Goal: Task Accomplishment & Management: Complete application form

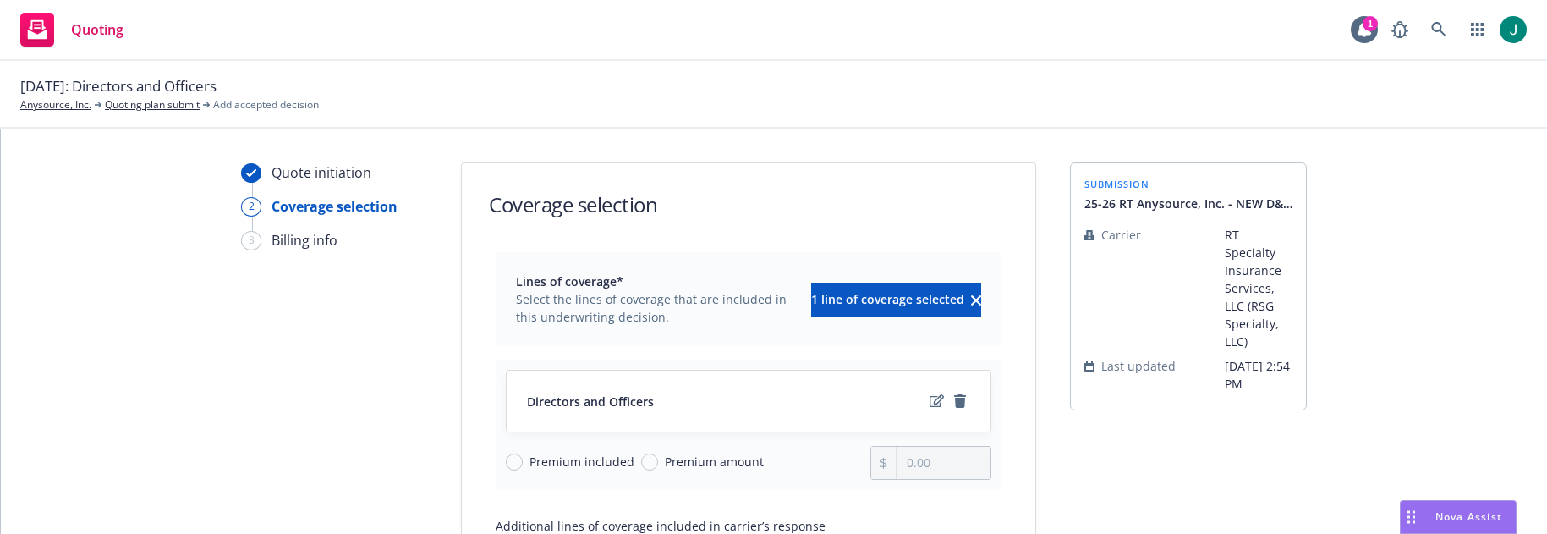
click at [378, 347] on div "Quote initiation 2 Coverage selection 3 Billing info" at bounding box center [334, 446] width 186 height 568
click at [930, 399] on icon "edit" at bounding box center [937, 401] width 14 height 14
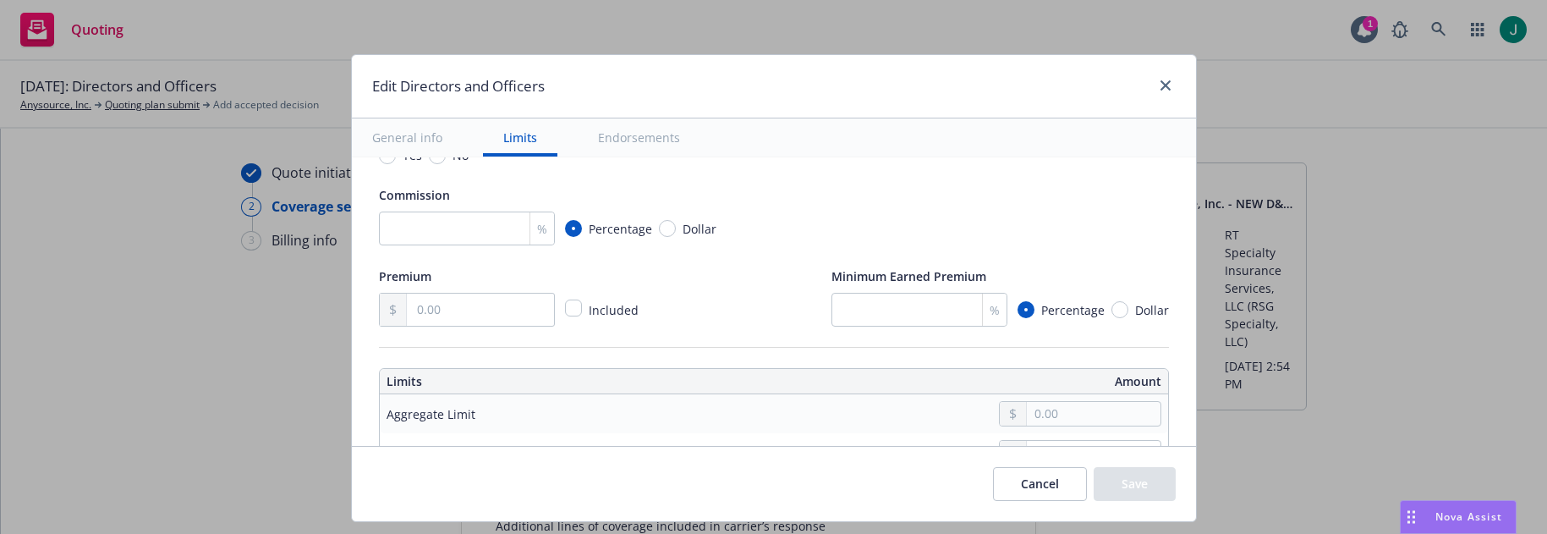
scroll to position [338, 0]
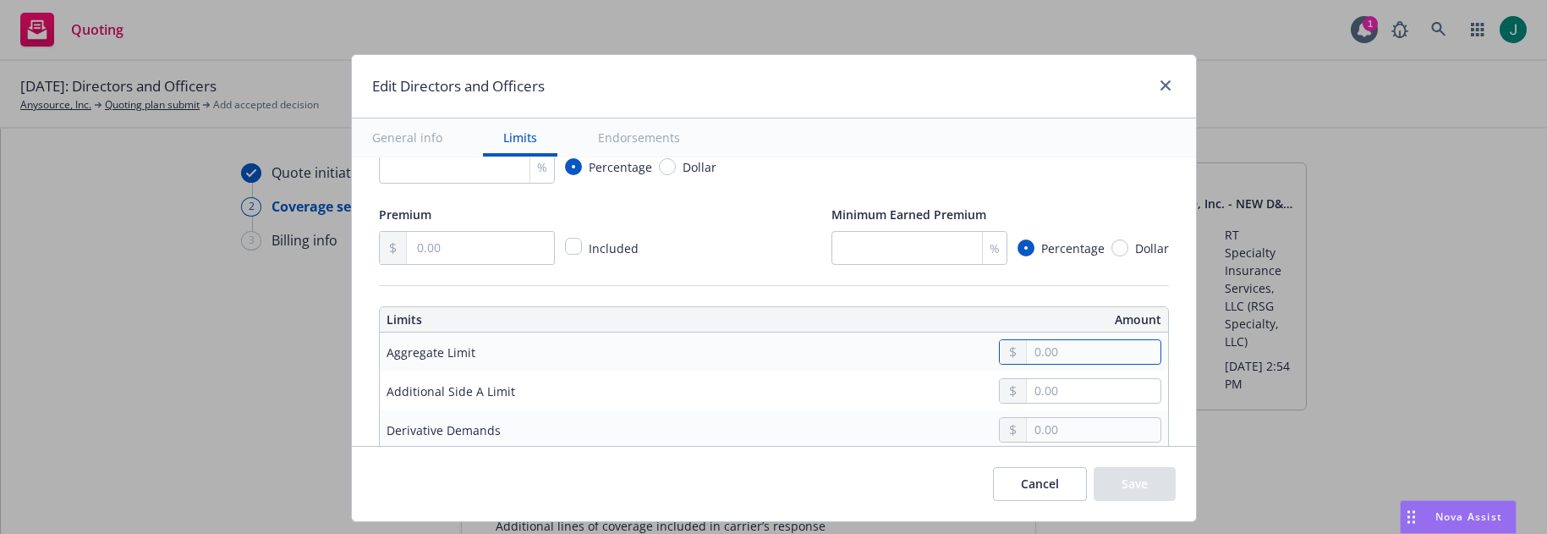
click at [1045, 343] on input "text" at bounding box center [1093, 352] width 133 height 24
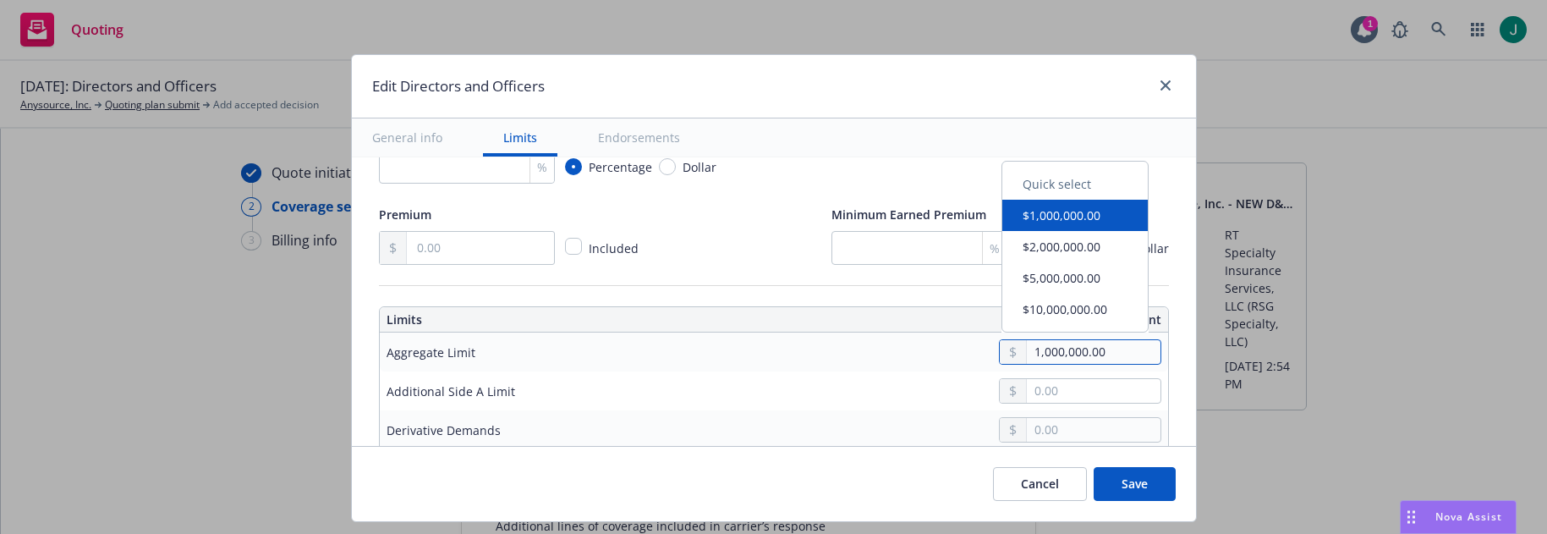
type input "1,000,000.00"
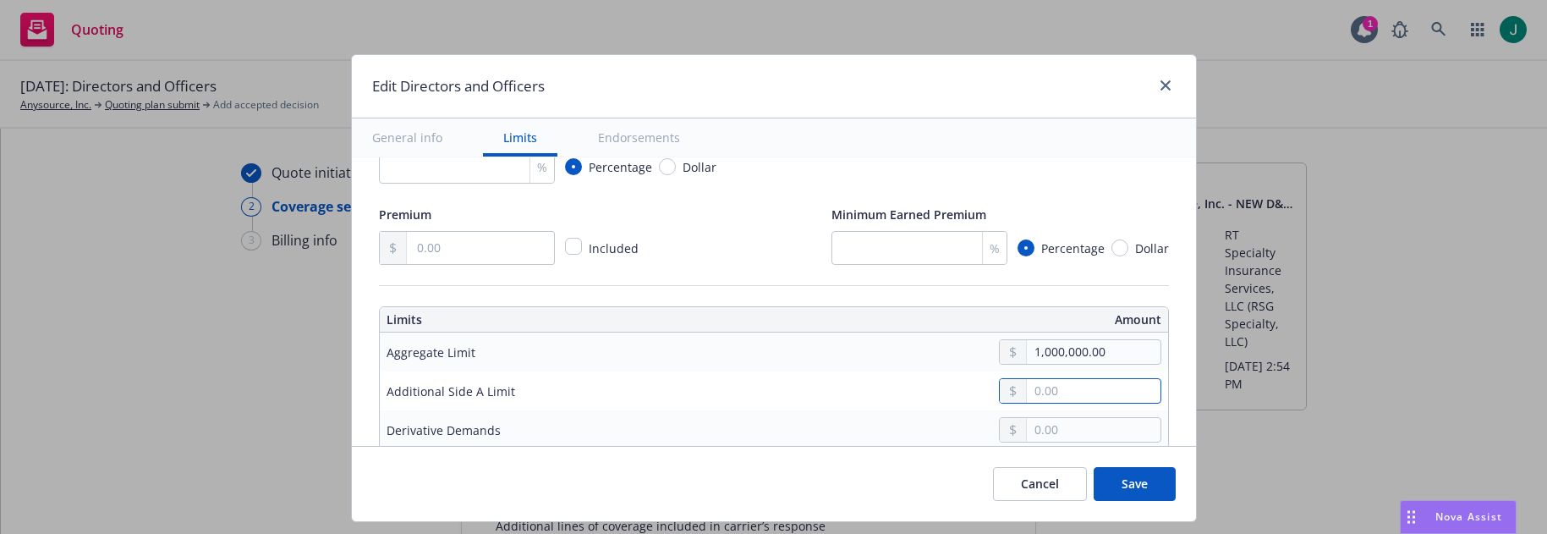
click at [1048, 393] on input "text" at bounding box center [1093, 391] width 133 height 24
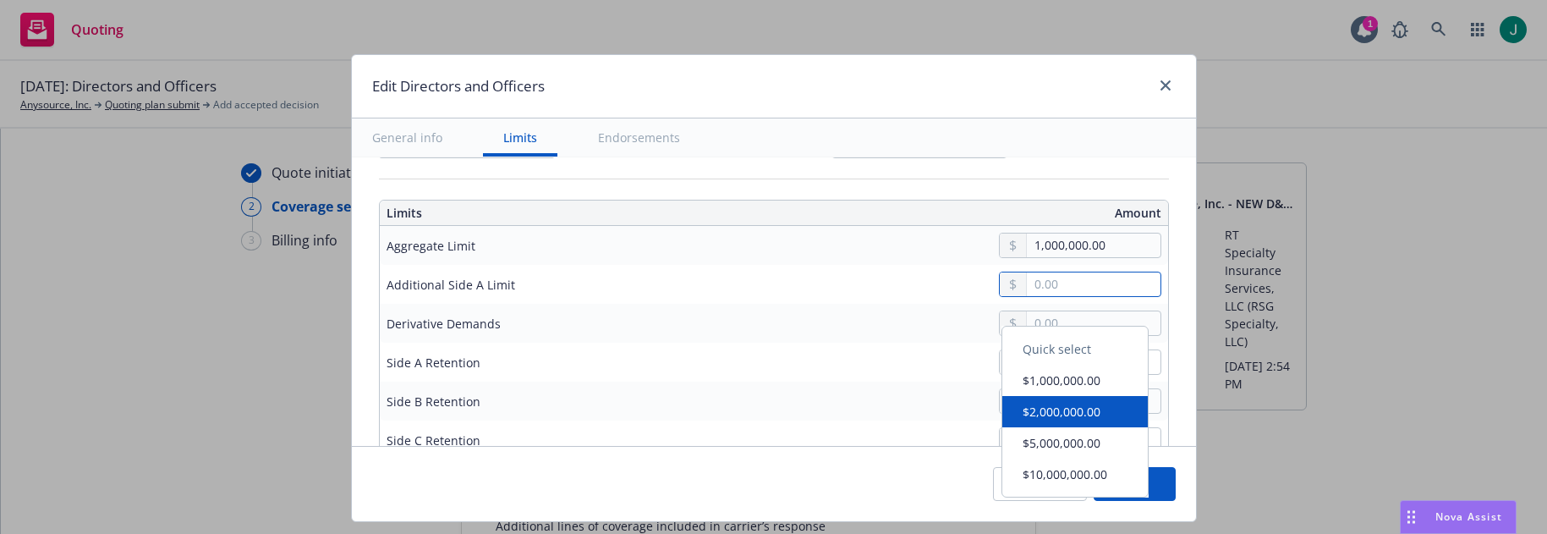
scroll to position [423, 0]
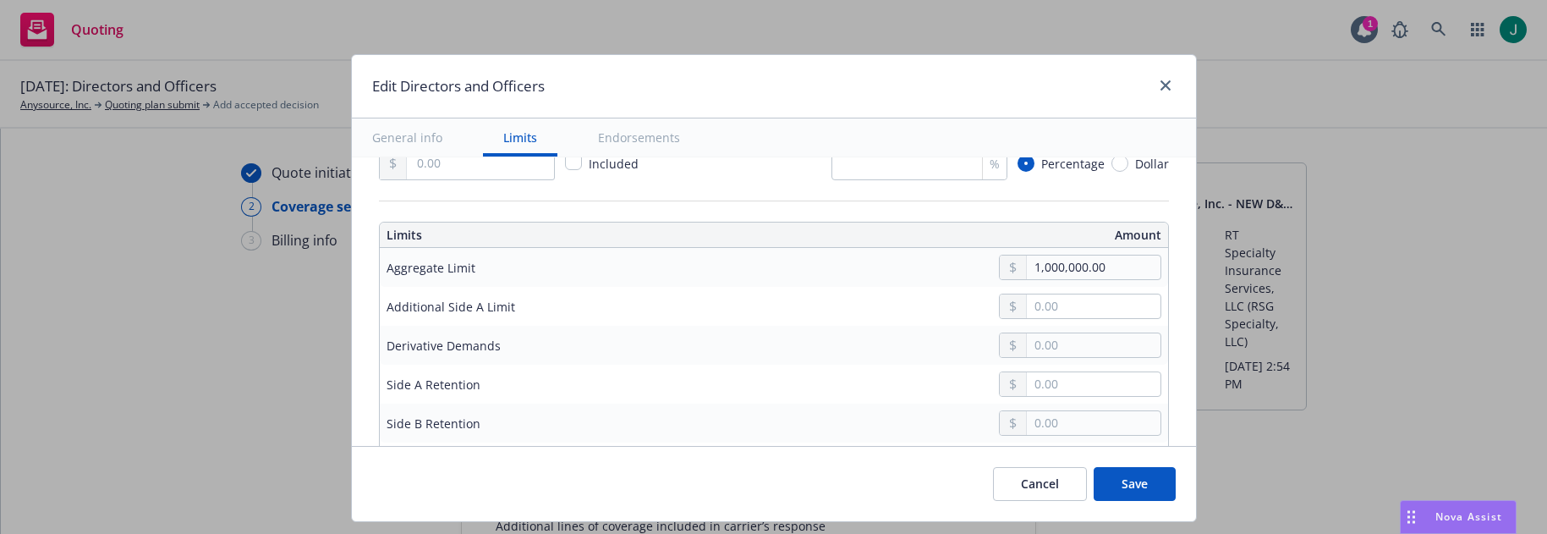
drag, startPoint x: 857, startPoint y: 376, endPoint x: 868, endPoint y: 372, distance: 11.5
click at [857, 376] on div at bounding box center [900, 383] width 521 height 25
click at [1038, 384] on input "text" at bounding box center [1093, 384] width 133 height 24
type input "0.00"
click at [1046, 422] on input "text" at bounding box center [1093, 423] width 133 height 24
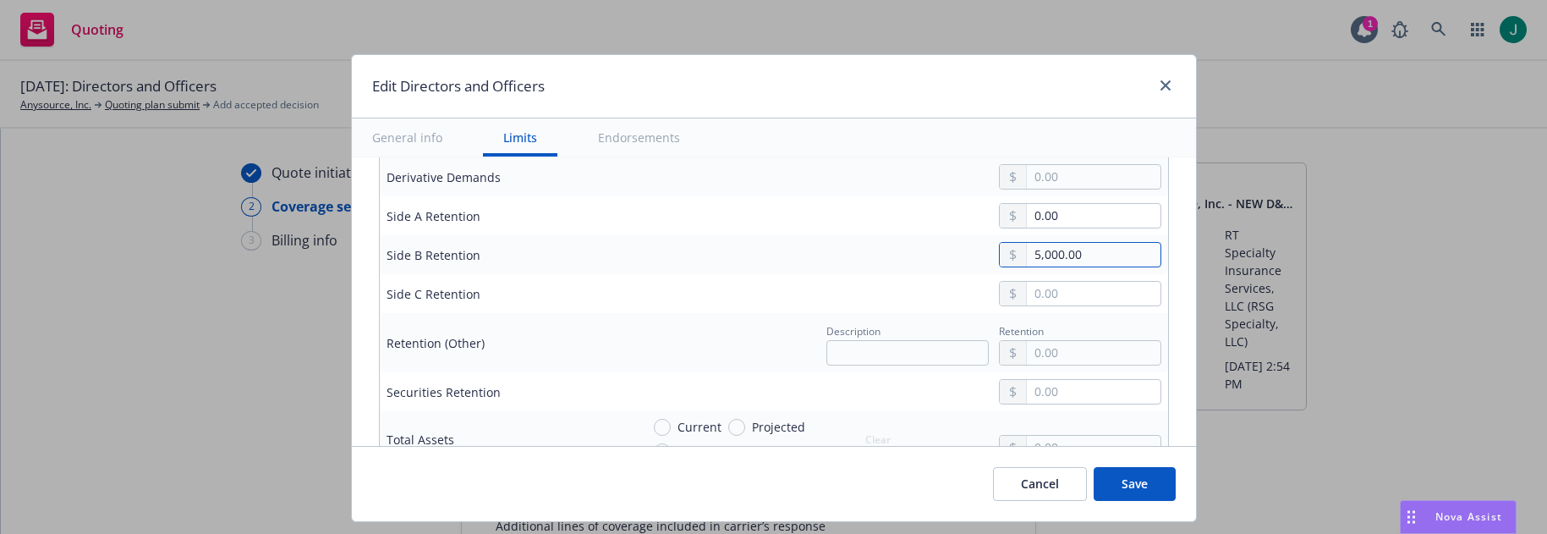
scroll to position [592, 0]
type input "5,000.00"
click at [1048, 287] on input "text" at bounding box center [1093, 293] width 133 height 24
type input "5,000.00"
click at [666, 288] on div "5,000.00" at bounding box center [900, 292] width 521 height 25
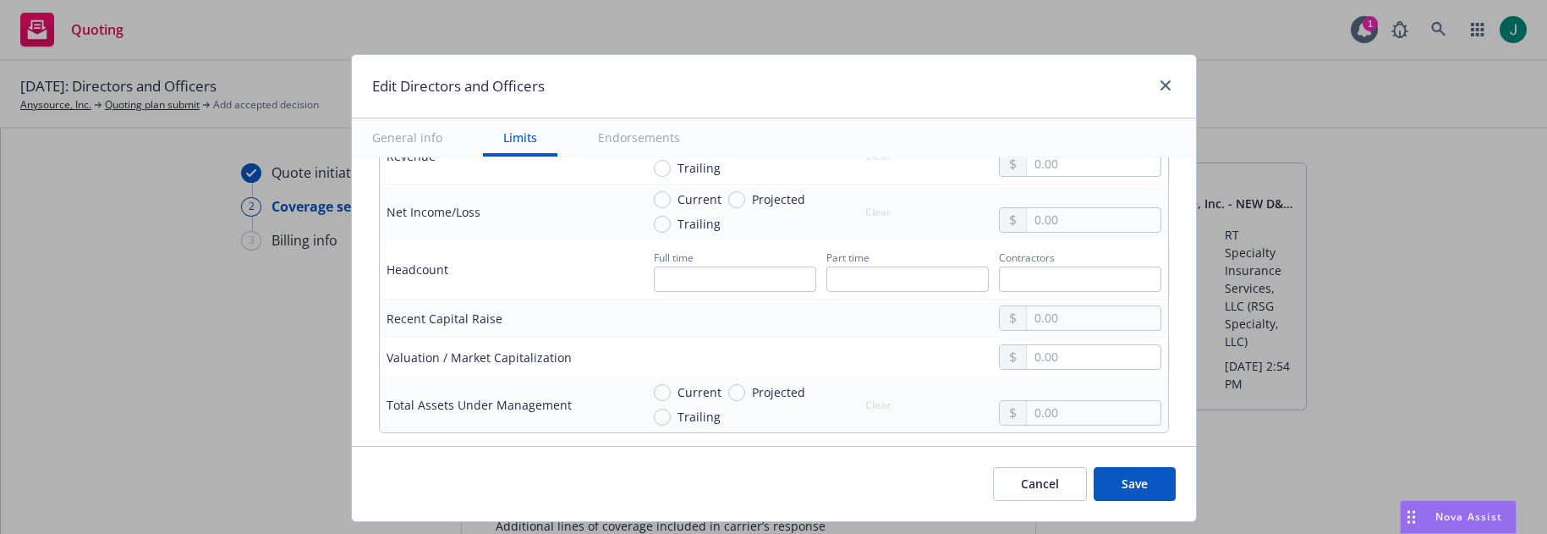
scroll to position [1015, 0]
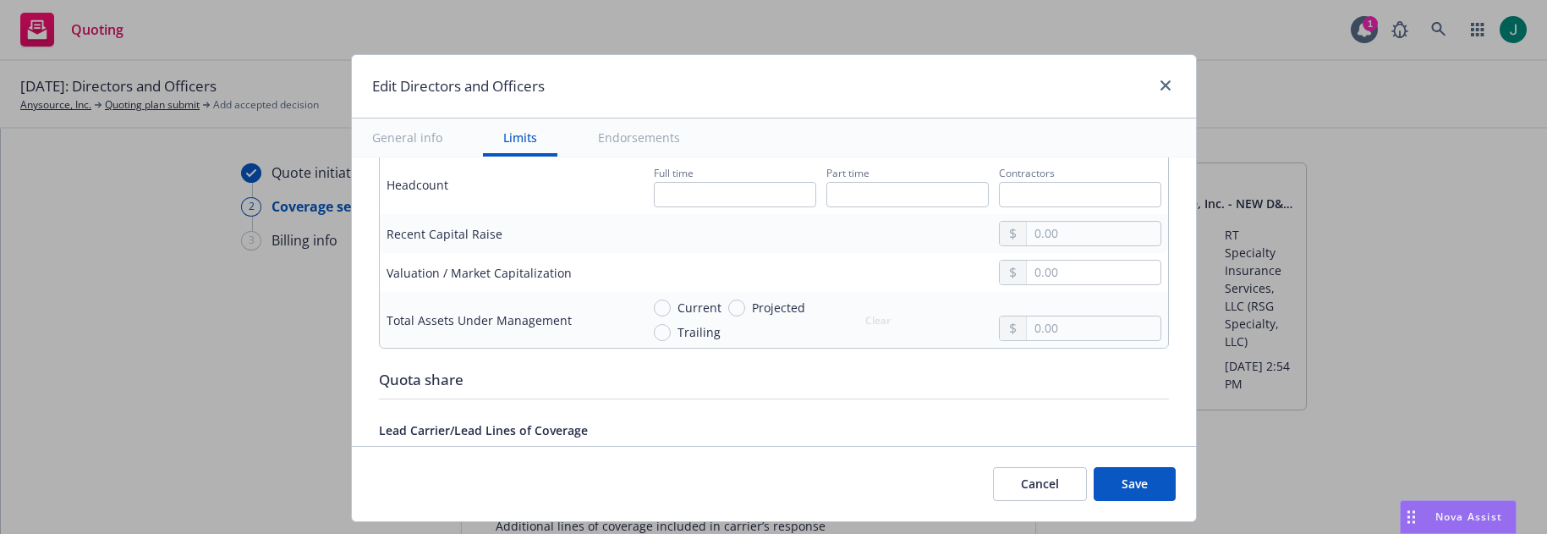
click at [356, 465] on div "Cancel Save" at bounding box center [774, 483] width 844 height 75
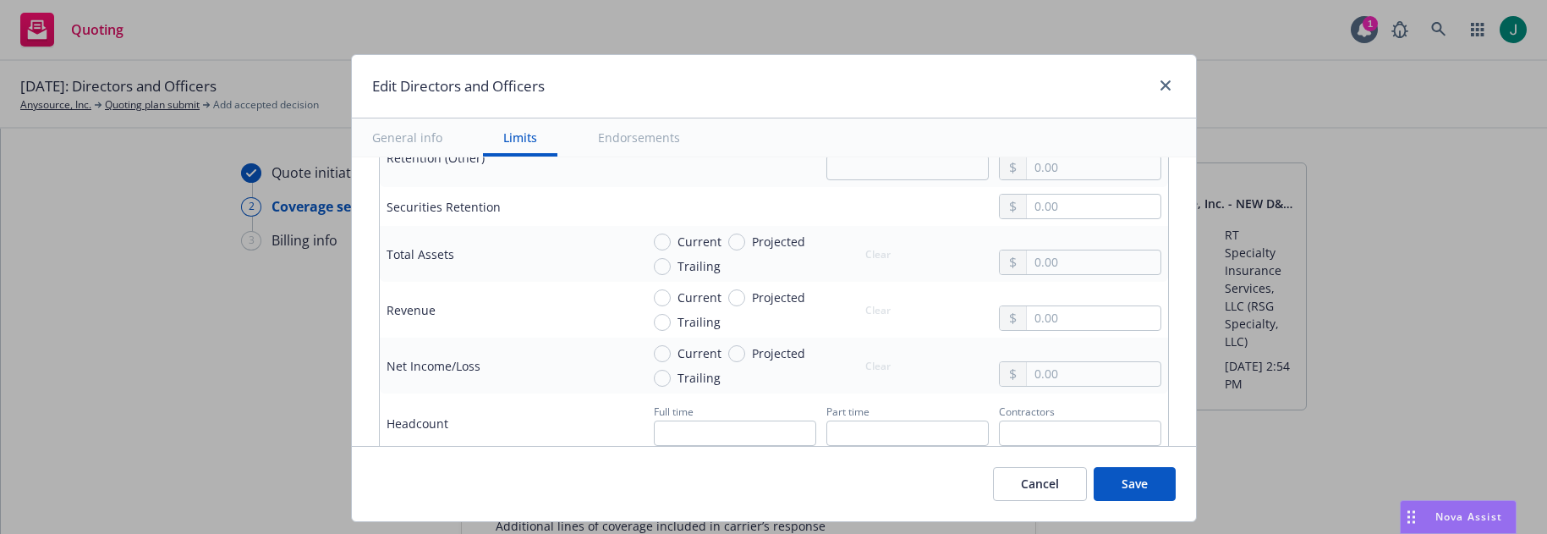
scroll to position [761, 0]
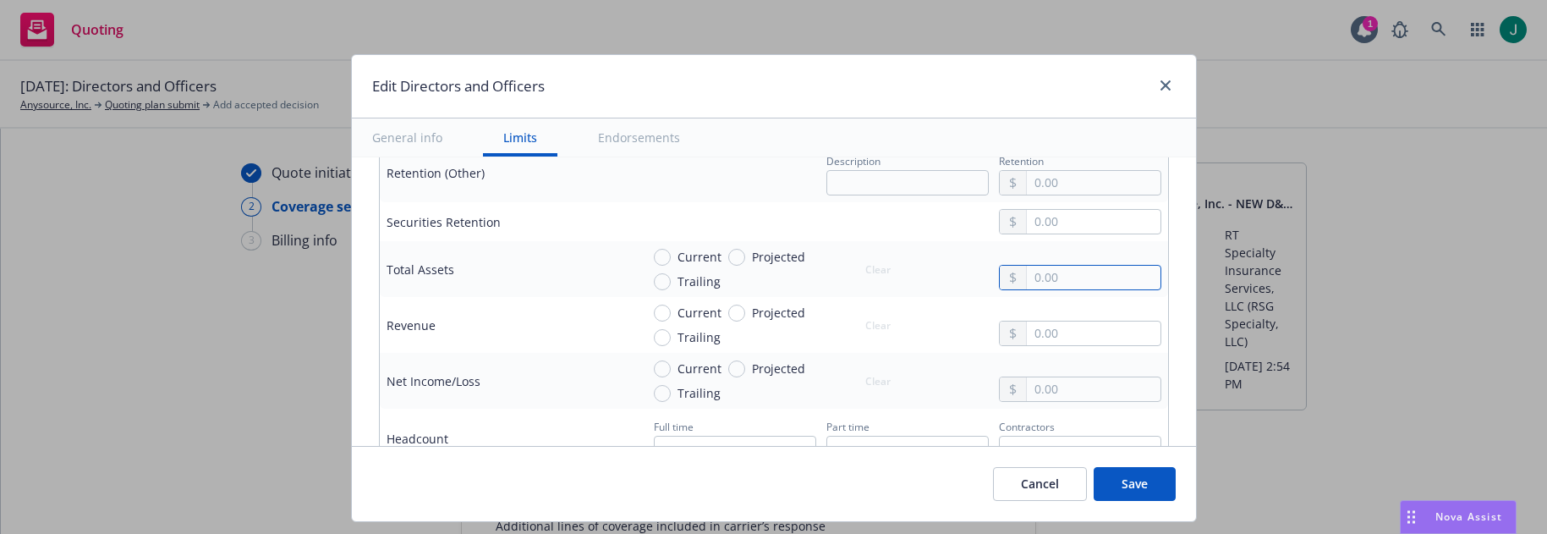
click at [1057, 280] on input "text" at bounding box center [1093, 278] width 133 height 24
type input "7,500,000.00"
click at [1049, 339] on input "text" at bounding box center [1093, 333] width 133 height 24
type input "0.00"
click at [1040, 386] on input "text" at bounding box center [1093, 389] width 133 height 24
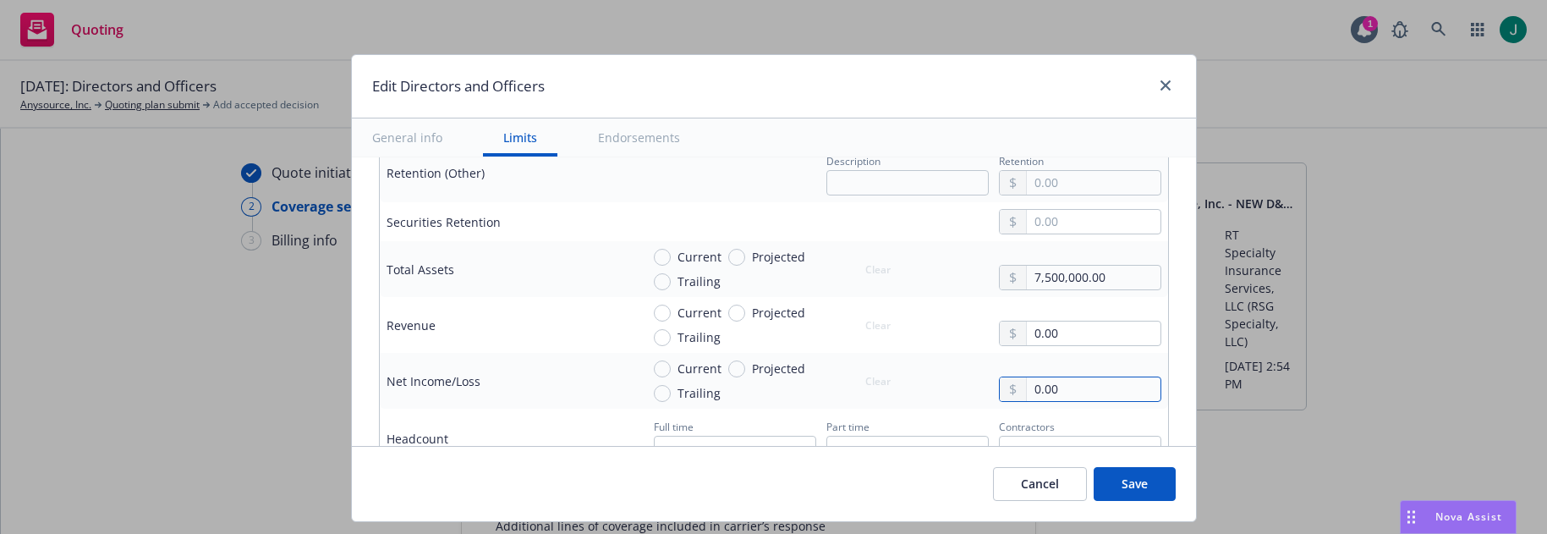
type input "0.00"
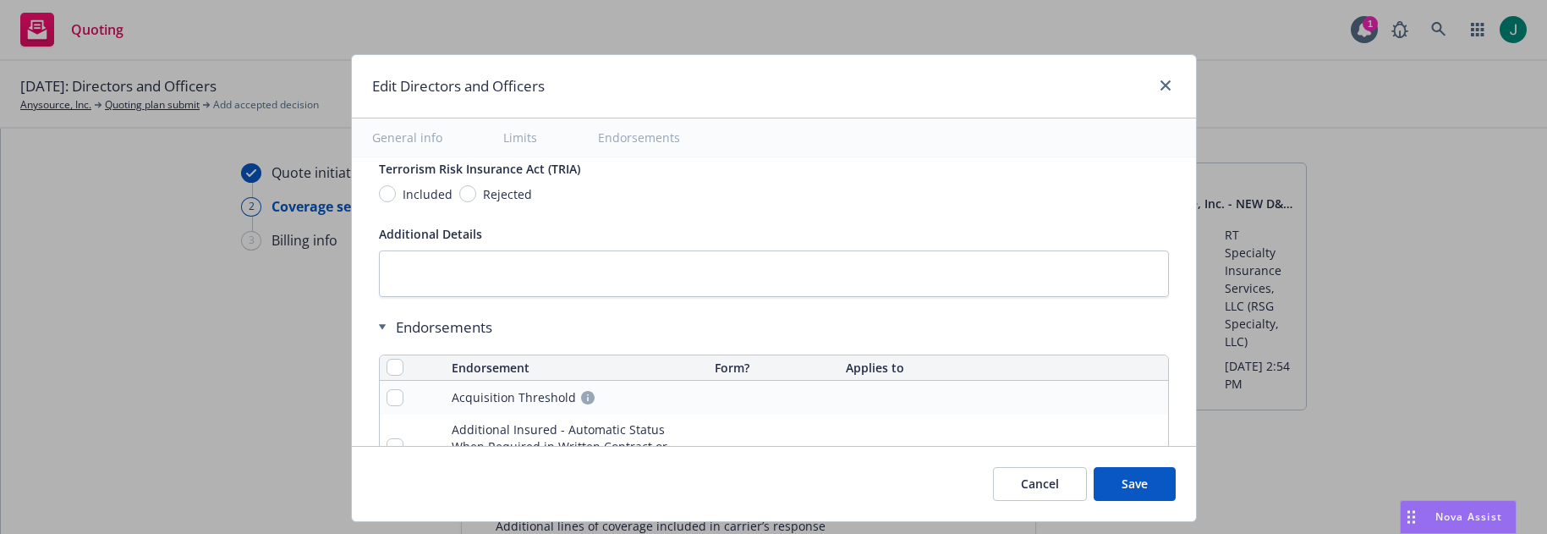
scroll to position [1515, 0]
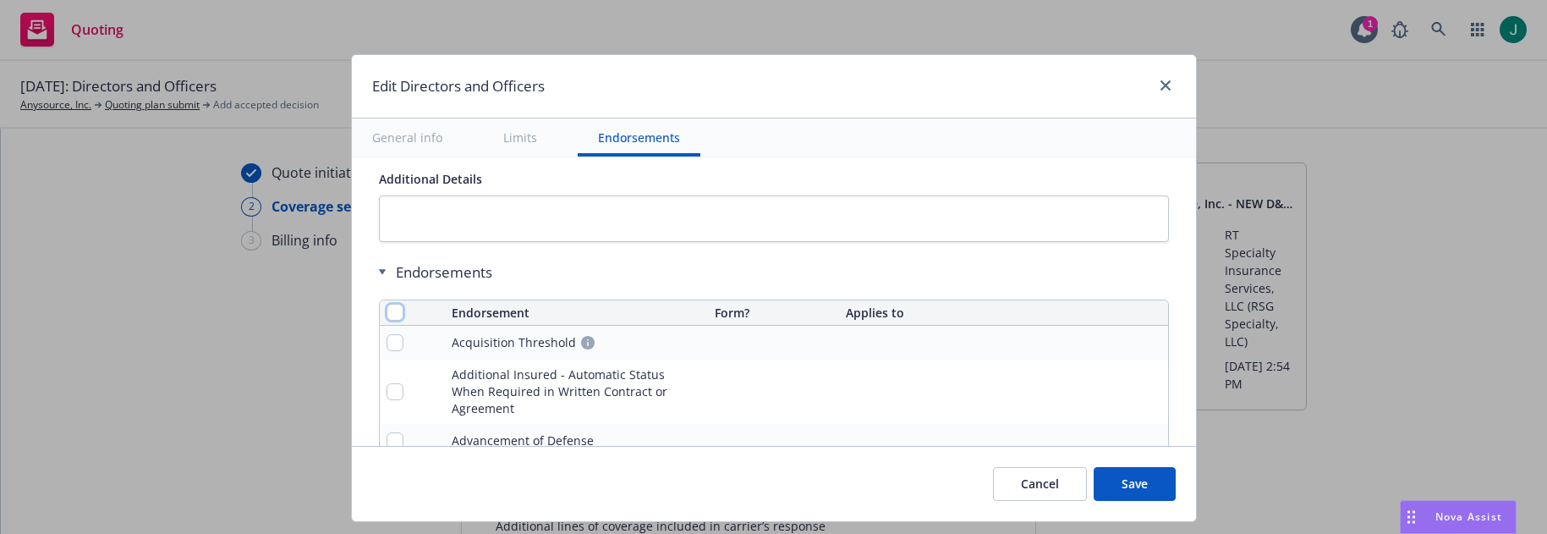
click at [387, 316] on input "checkbox" at bounding box center [395, 312] width 17 height 17
checkbox input "true"
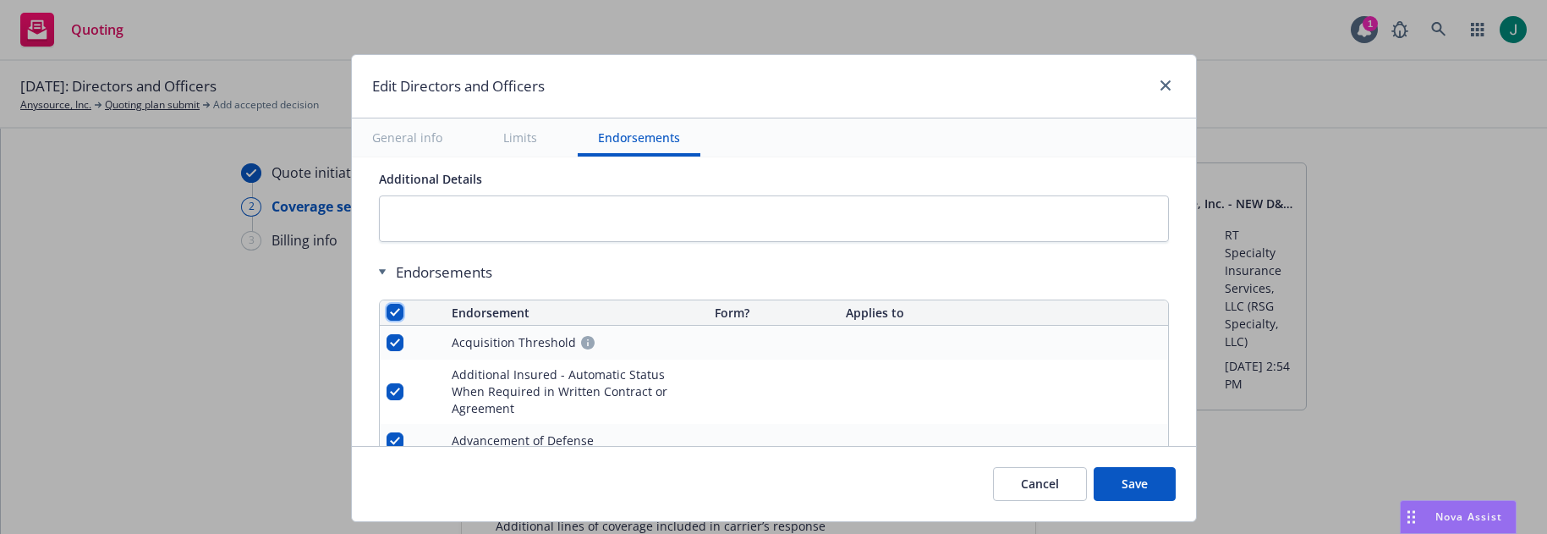
checkbox input "true"
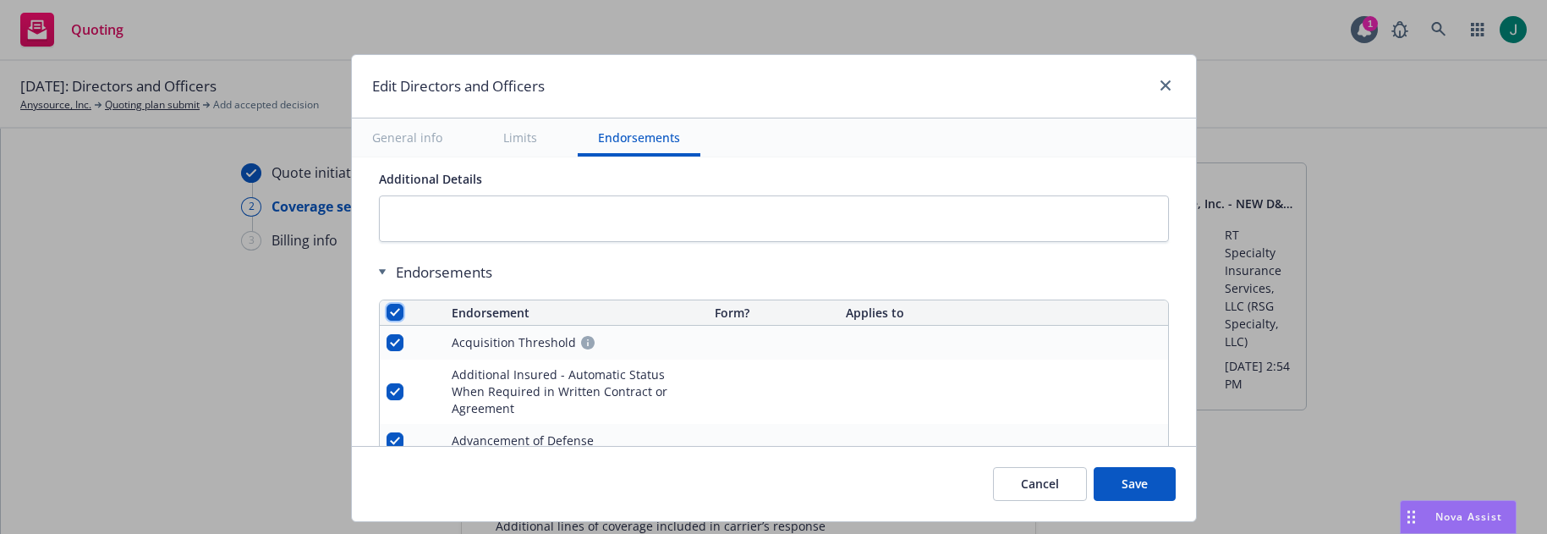
checkbox input "true"
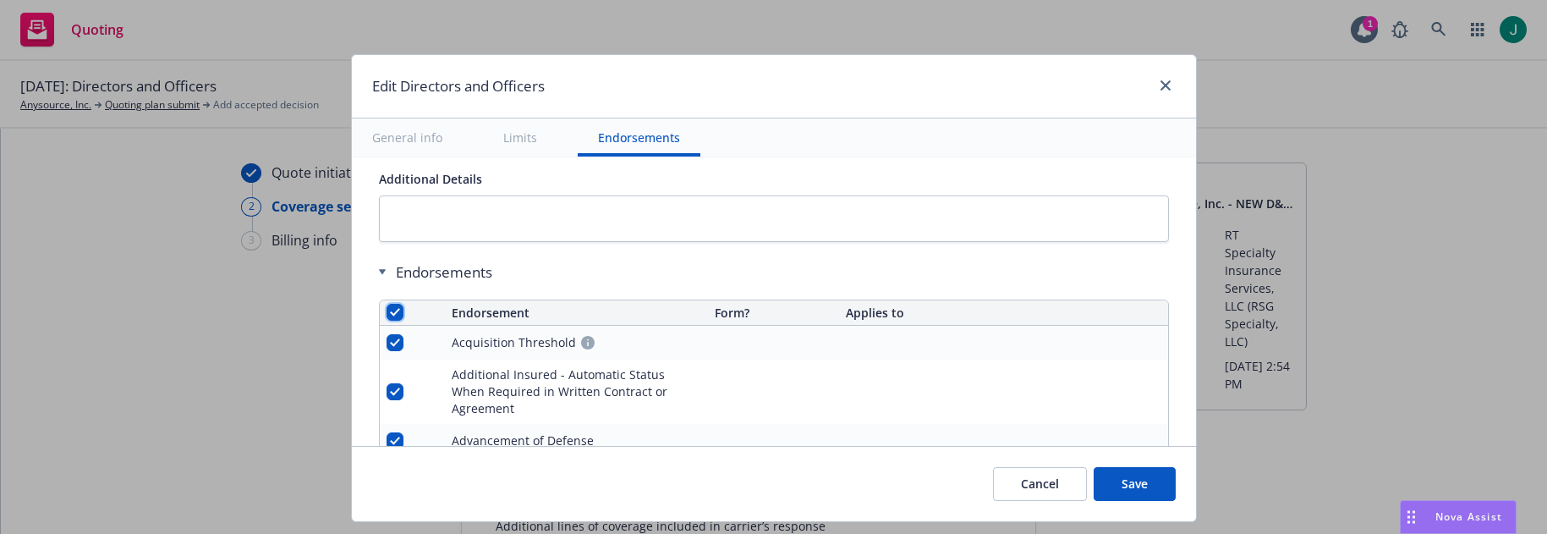
checkbox input "true"
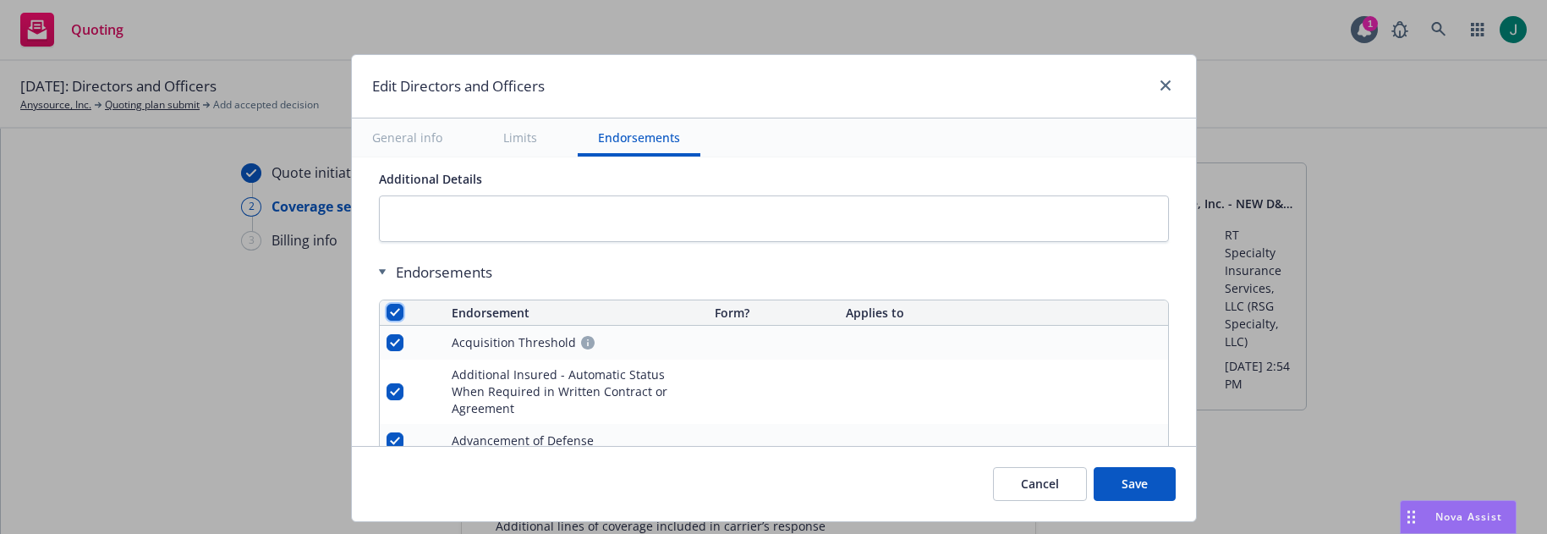
checkbox input "true"
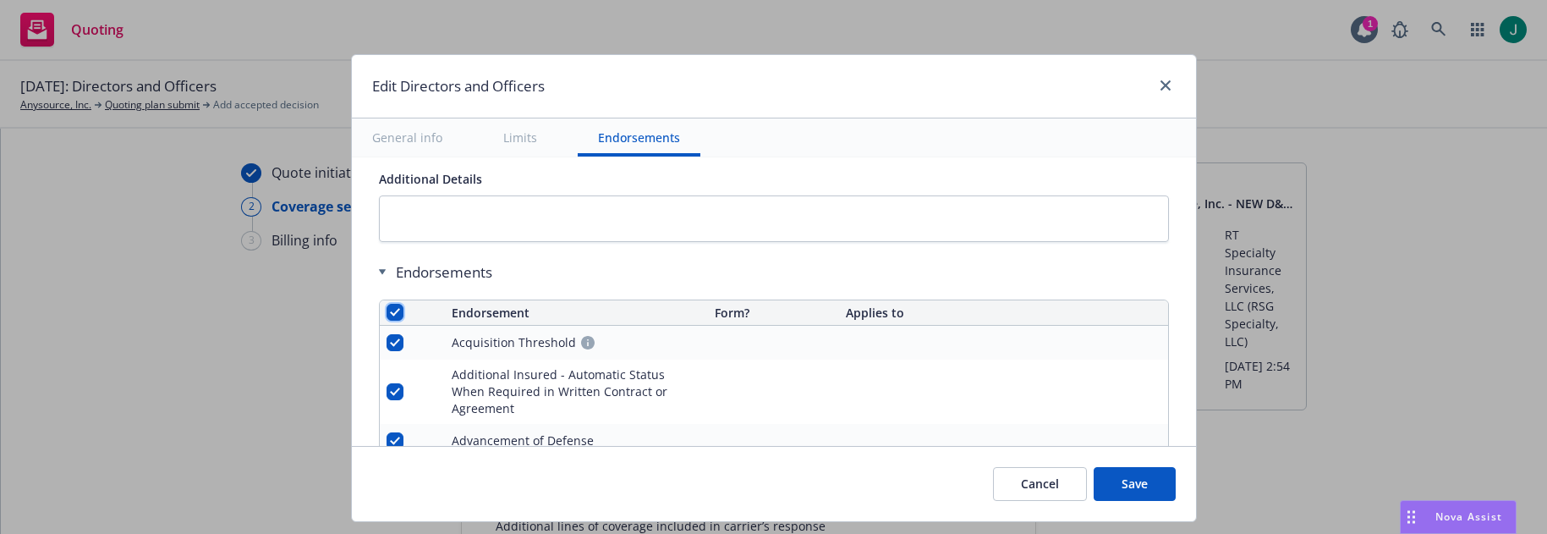
checkbox input "true"
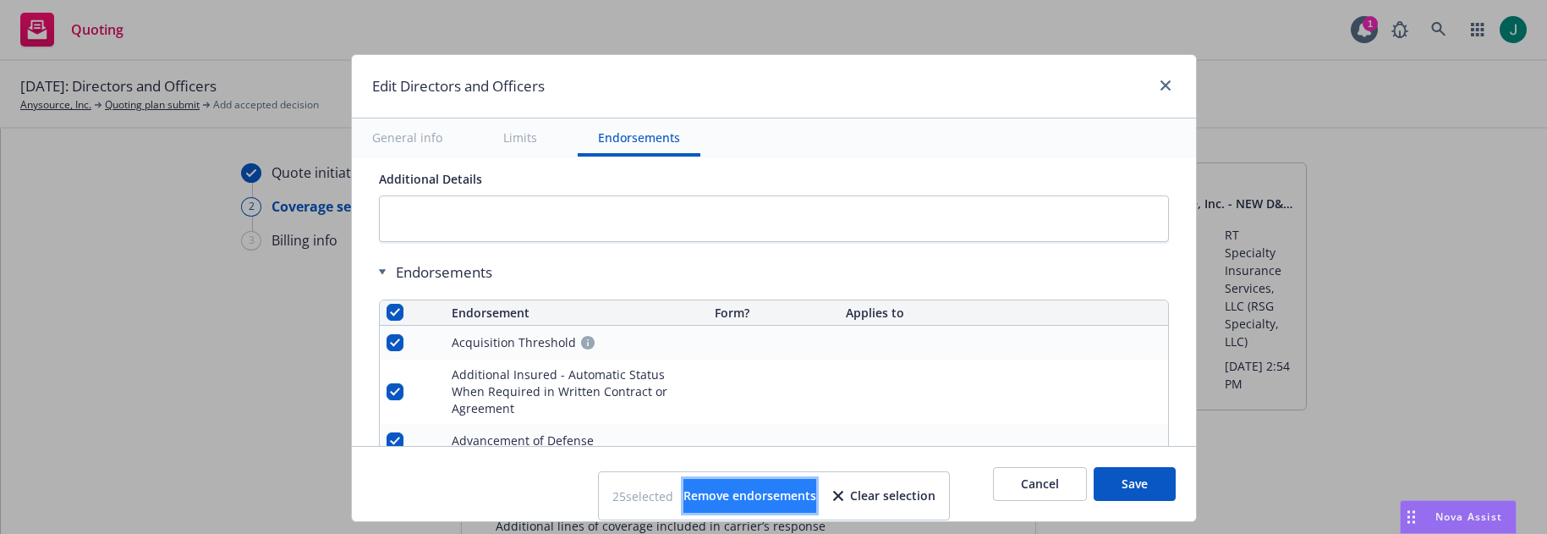
click at [764, 492] on span "Remove endorsements" at bounding box center [750, 495] width 133 height 16
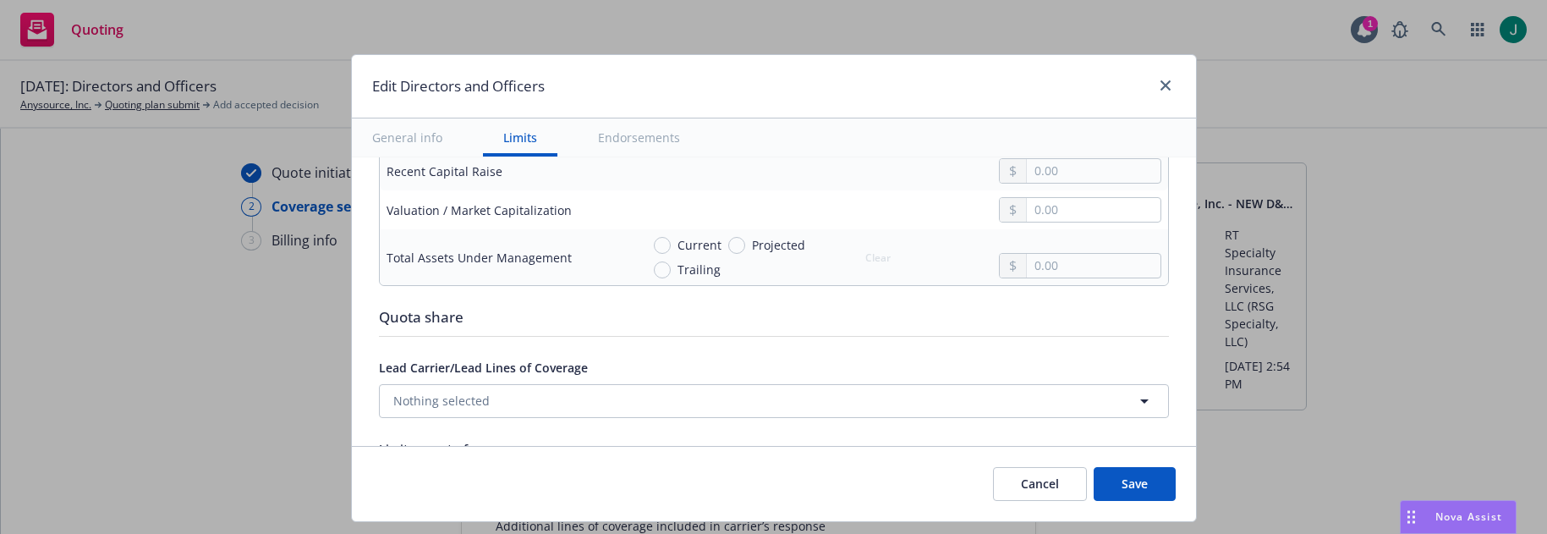
scroll to position [1092, 0]
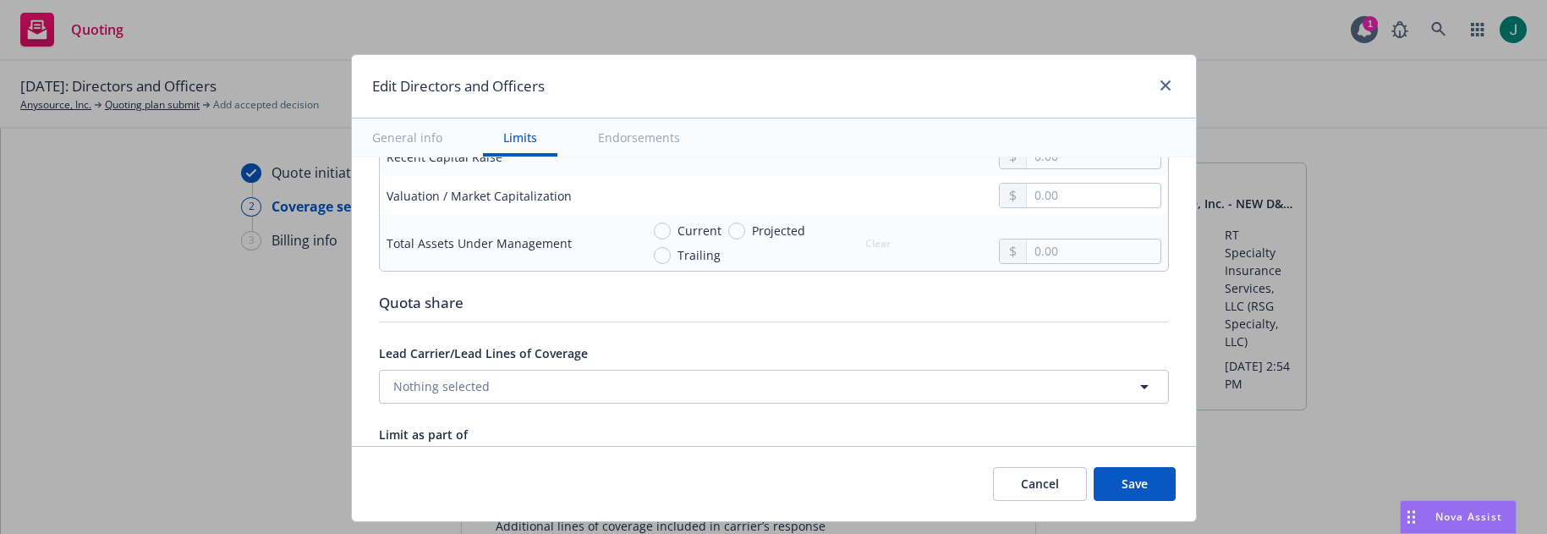
click at [1134, 497] on button "Save" at bounding box center [1135, 484] width 82 height 34
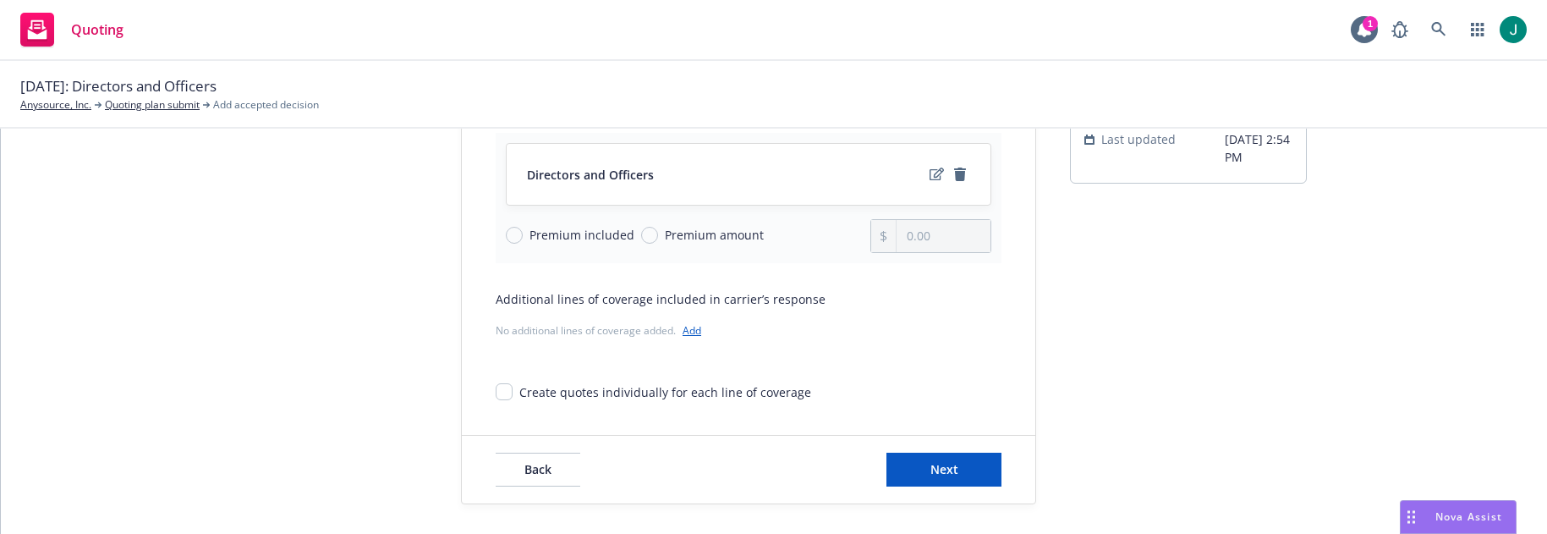
scroll to position [231, 0]
click at [947, 469] on span "Next" at bounding box center [945, 465] width 28 height 16
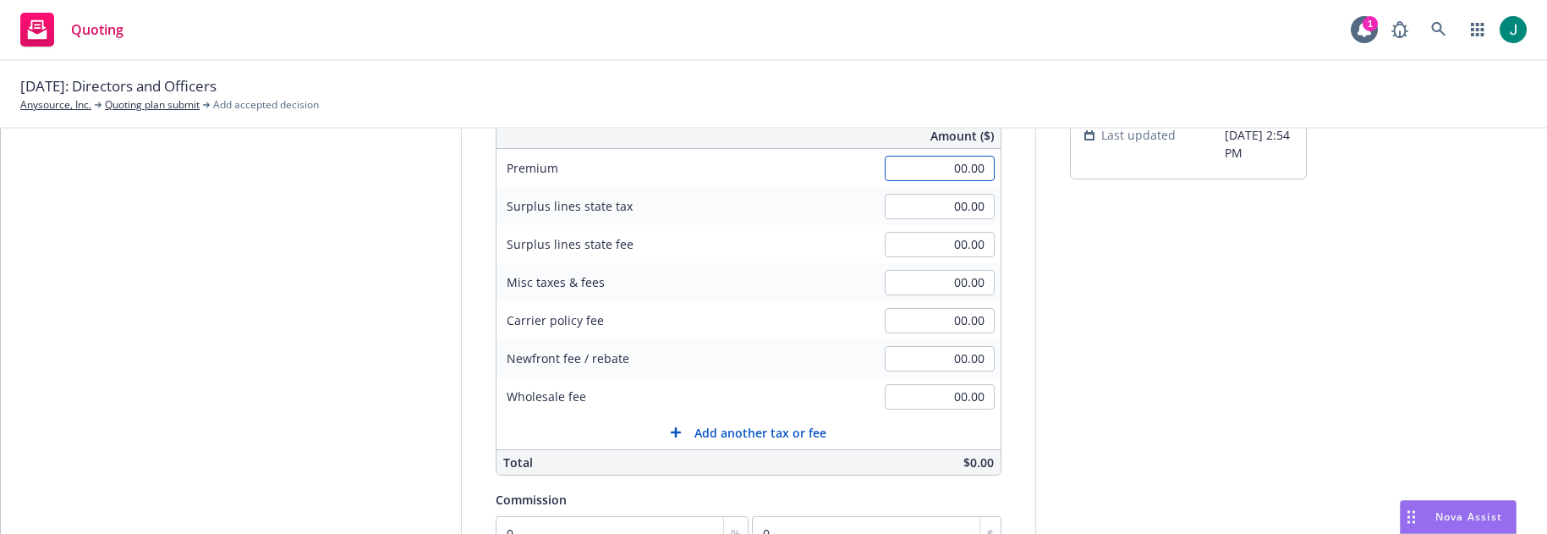
click at [922, 168] on input "00.00" at bounding box center [940, 168] width 110 height 25
type input "3,740.00"
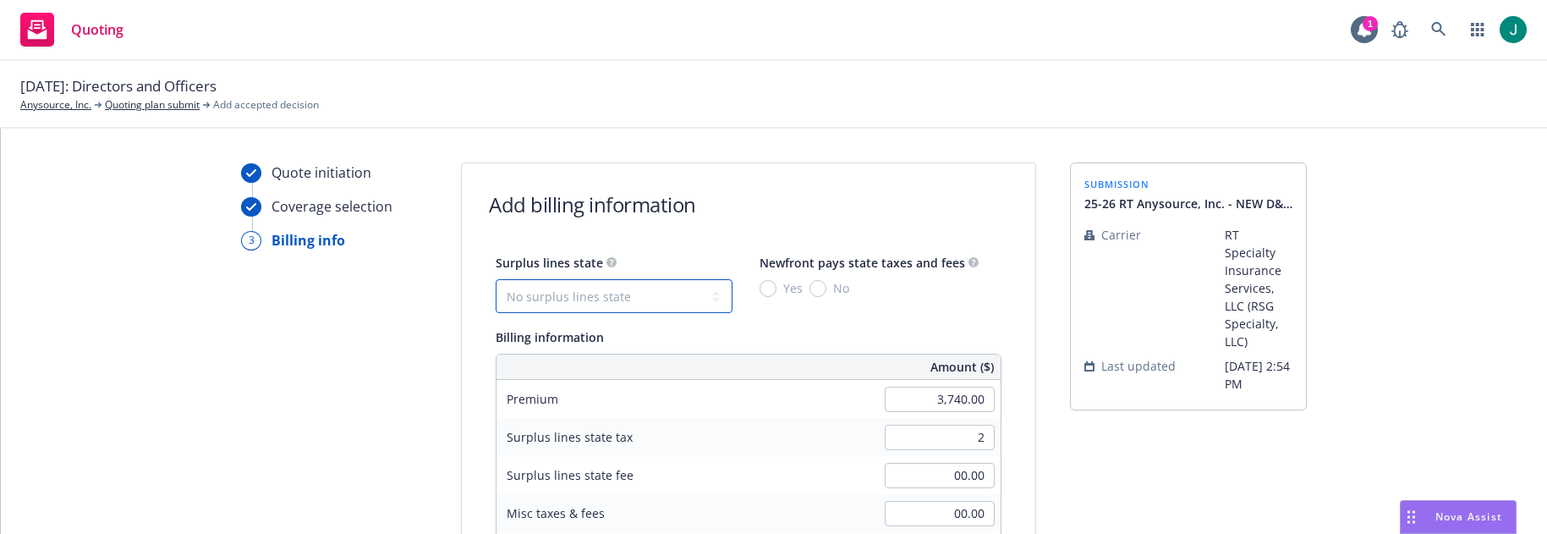
type input "2.00"
click at [609, 295] on select "No surplus lines state [US_STATE] [US_STATE] [US_STATE] [US_STATE] [US_STATE] […" at bounding box center [614, 296] width 237 height 34
select select "NY"
click at [496, 279] on select "No surplus lines state [US_STATE] [US_STATE] [US_STATE] [US_STATE] [US_STATE] […" at bounding box center [614, 296] width 237 height 34
type input "134.64"
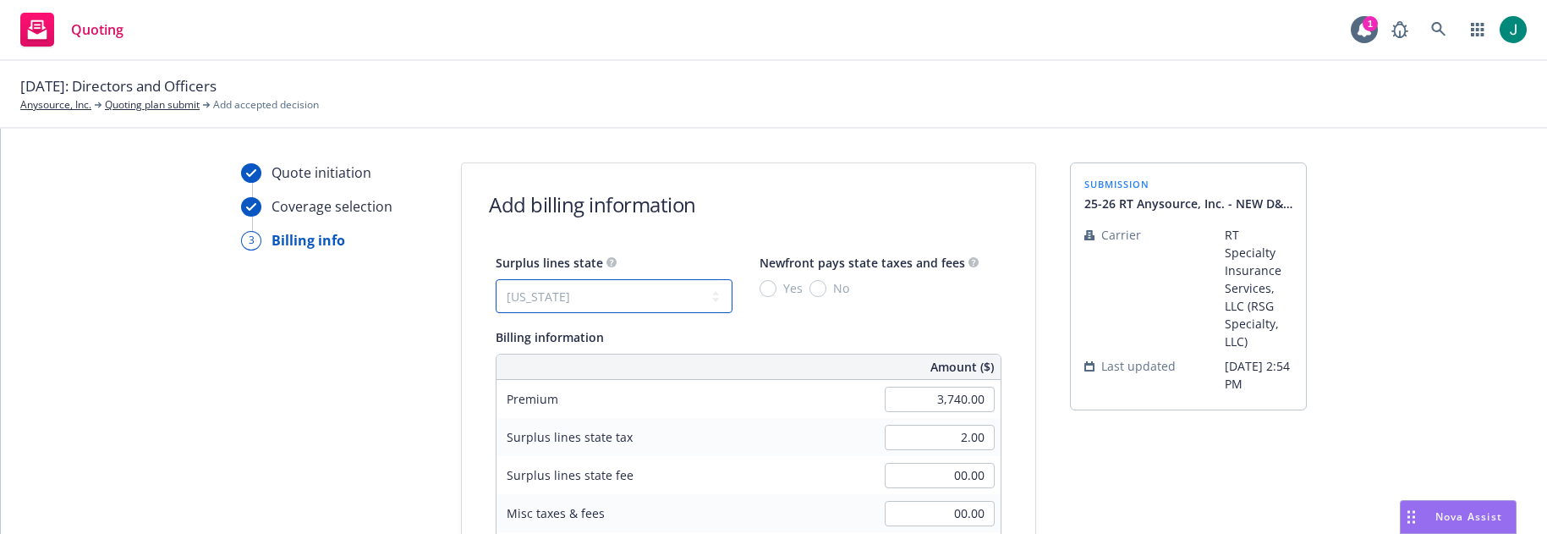
type input "5.61"
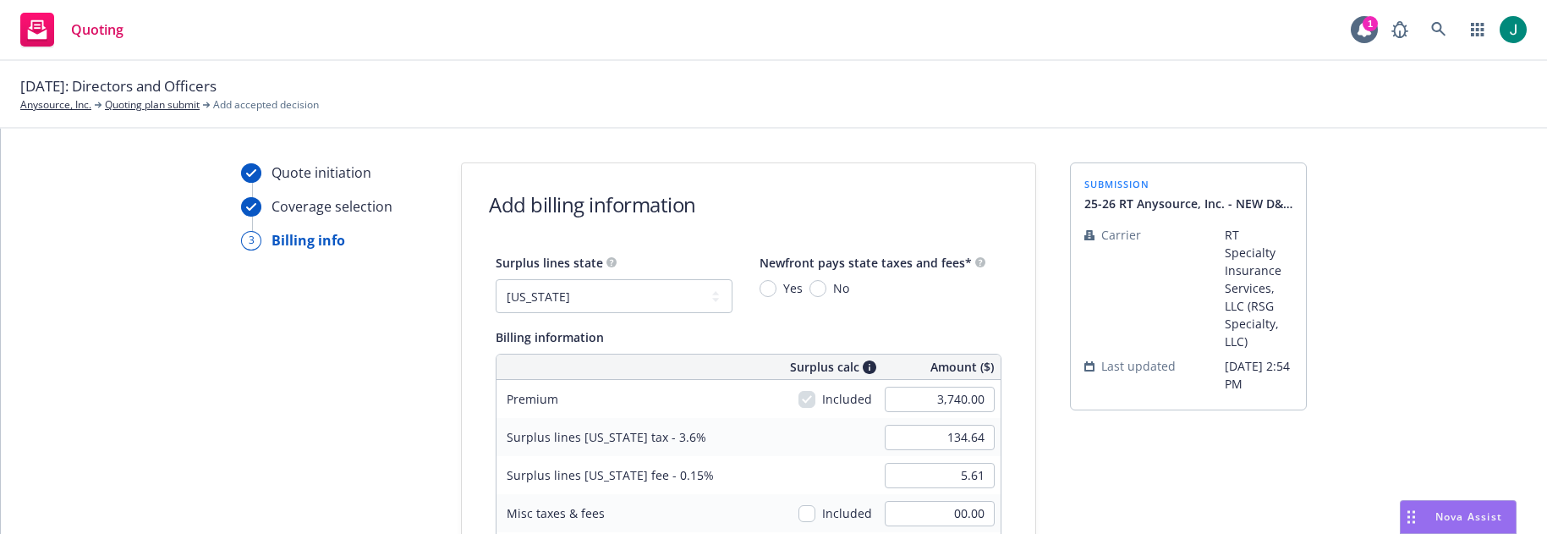
click at [827, 286] on span "No" at bounding box center [838, 288] width 23 height 18
click at [814, 286] on input "No" at bounding box center [818, 288] width 17 height 17
radio input "true"
click at [920, 437] on input "134.64" at bounding box center [940, 437] width 110 height 25
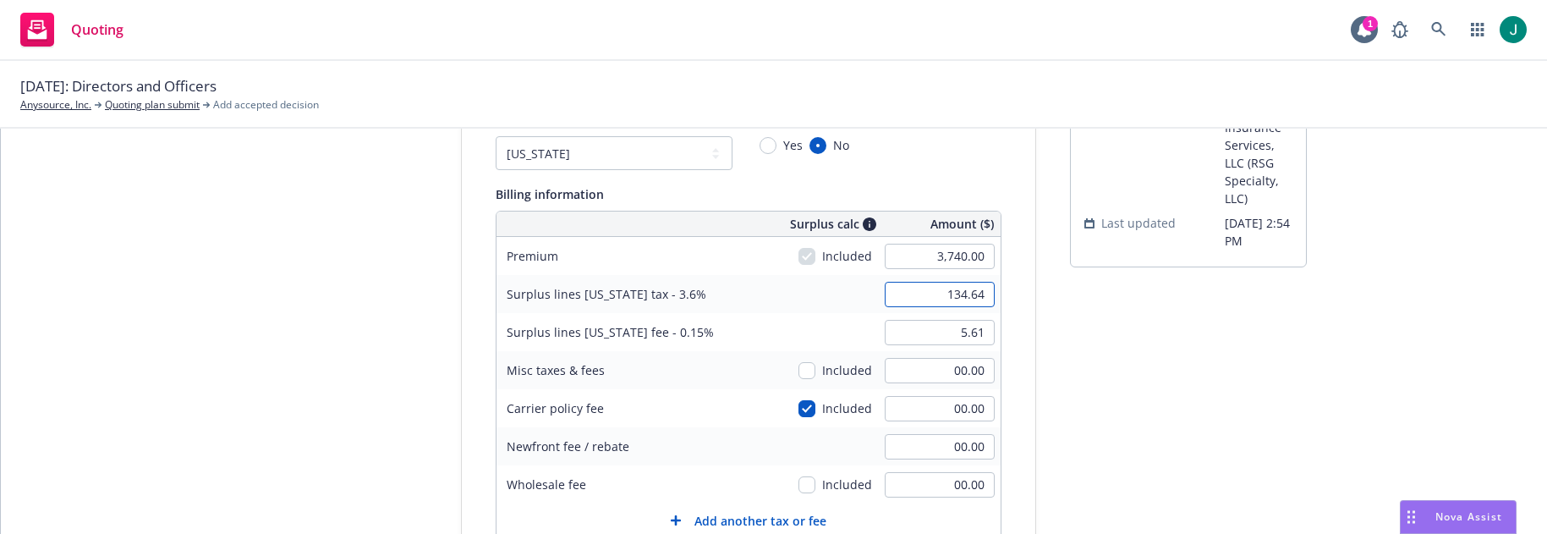
scroll to position [169, 0]
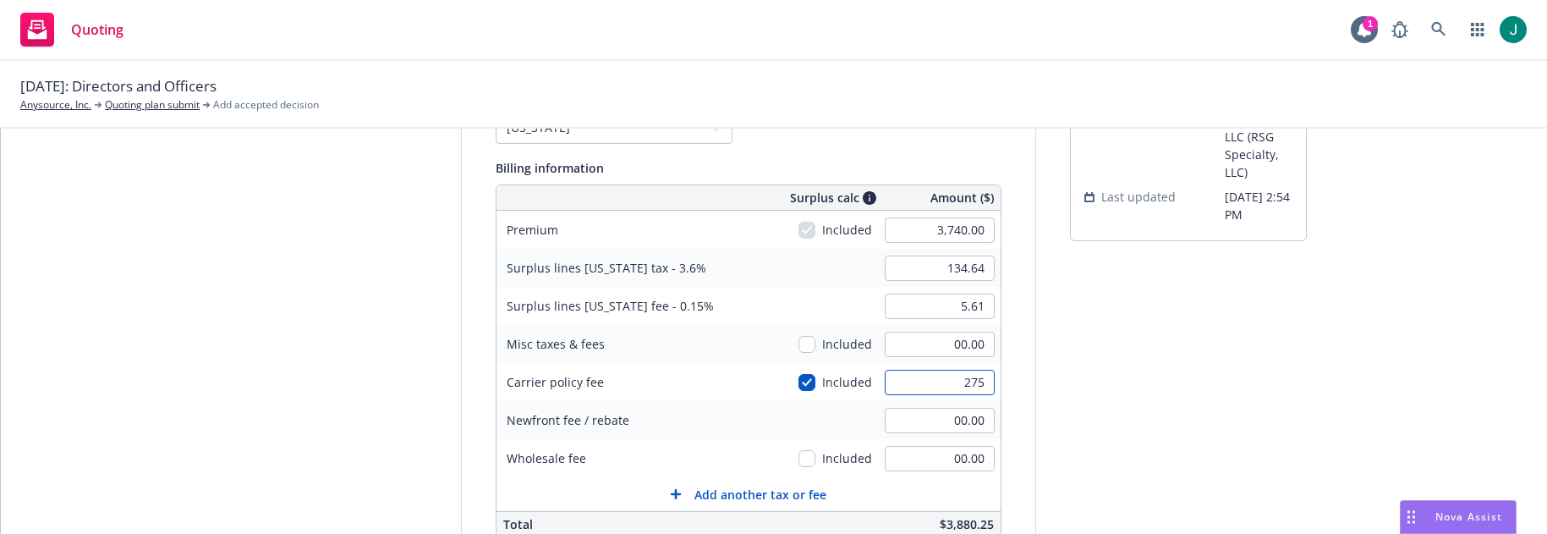
type input "275"
type input "144.54"
type input "6.02"
type input "275.00"
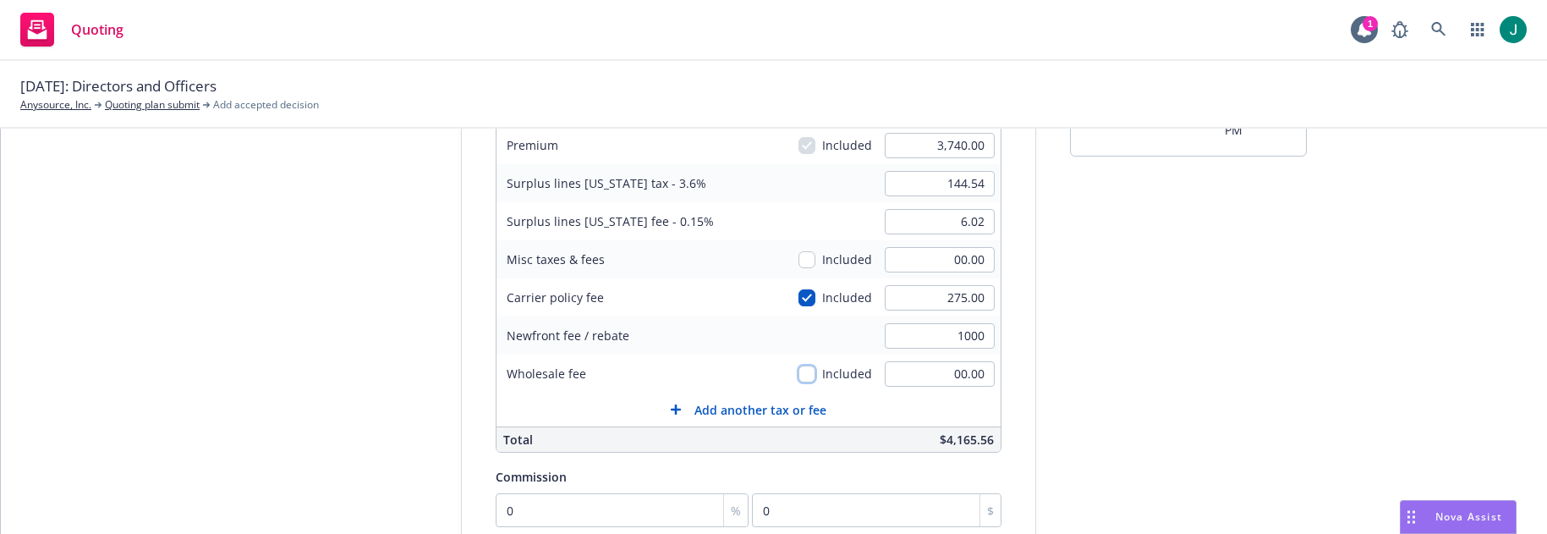
type input "1,000.00"
click at [1124, 386] on div "submission 25-26 RT Anysource, Inc. - NEW D&O submission (quotes at your earlie…" at bounding box center [1188, 341] width 237 height 865
type input "1"
type input "37.4"
type input "12"
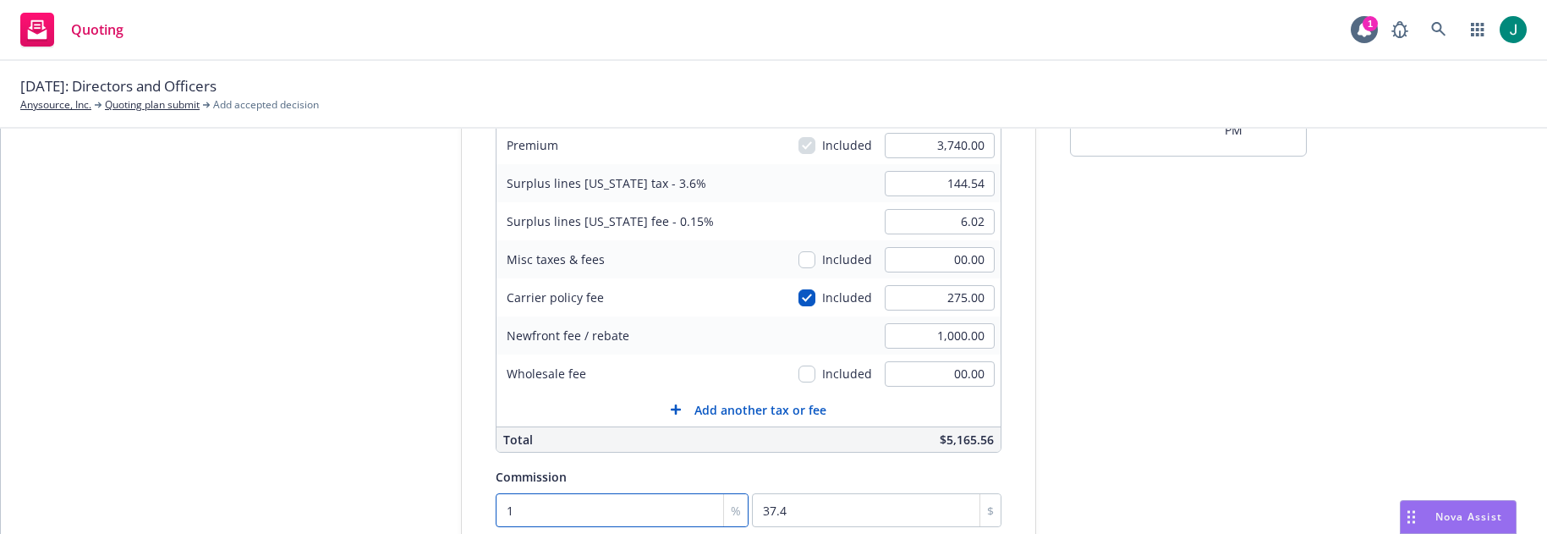
type input "448.8"
type input "1"
type input "37.4"
type input "12"
type input "448.8"
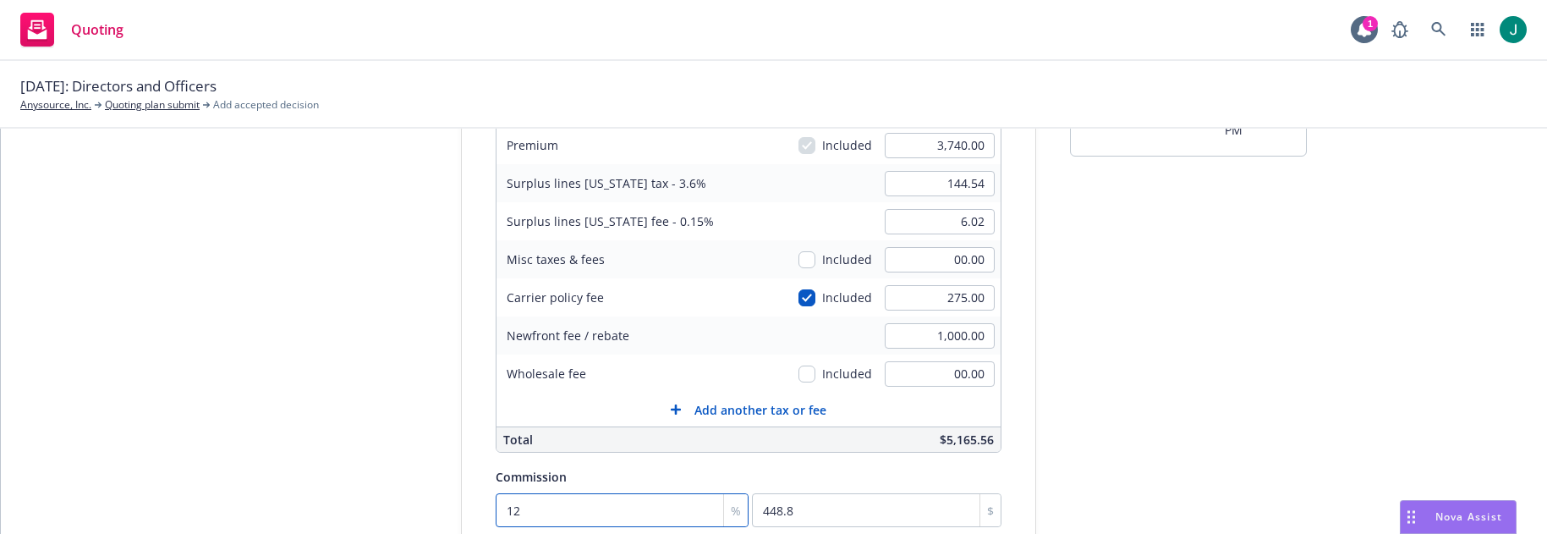
type input "12.5"
type input "467.5"
type input "12.5"
click at [1156, 463] on div "submission 25-26 RT Anysource, Inc. - NEW D&O submission (quotes at your earlie…" at bounding box center [1188, 341] width 237 height 865
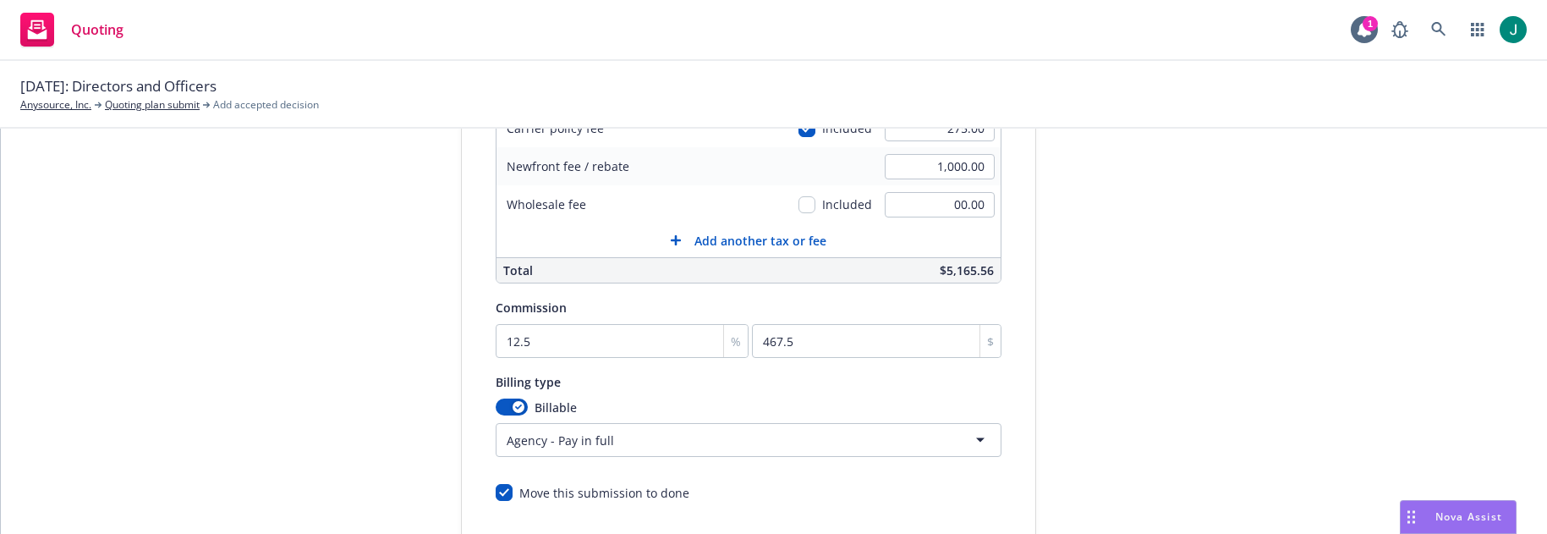
scroll to position [528, 0]
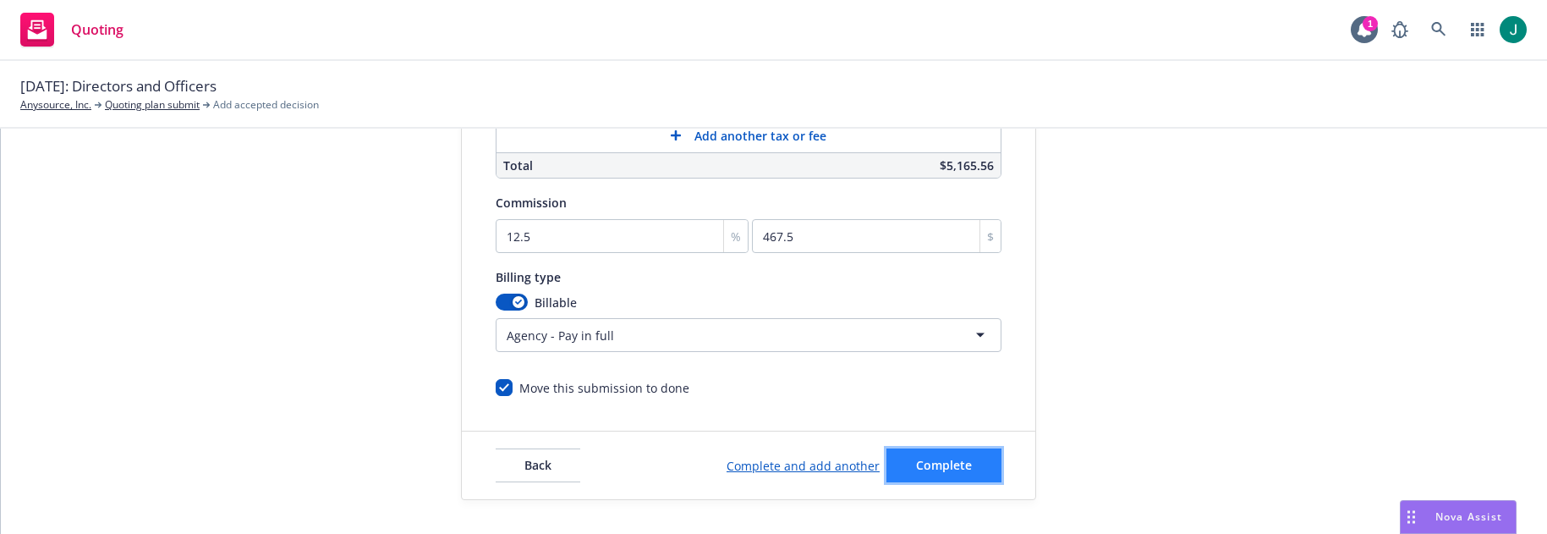
click at [948, 467] on span "Complete" at bounding box center [944, 465] width 56 height 16
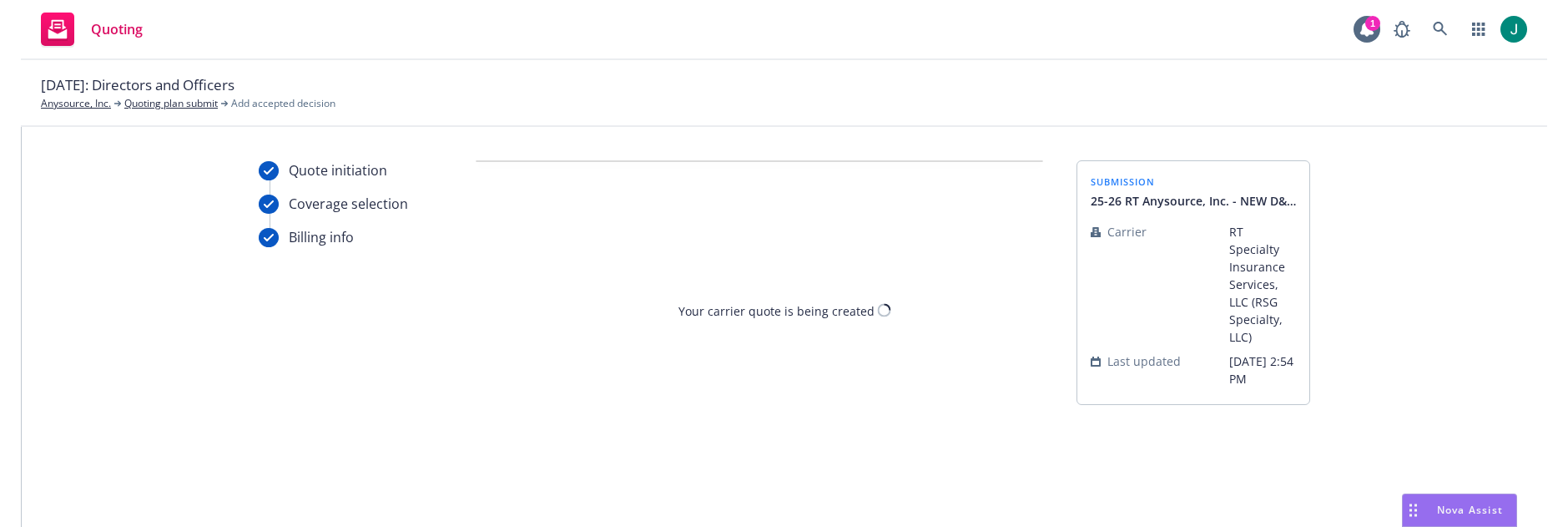
scroll to position [0, 0]
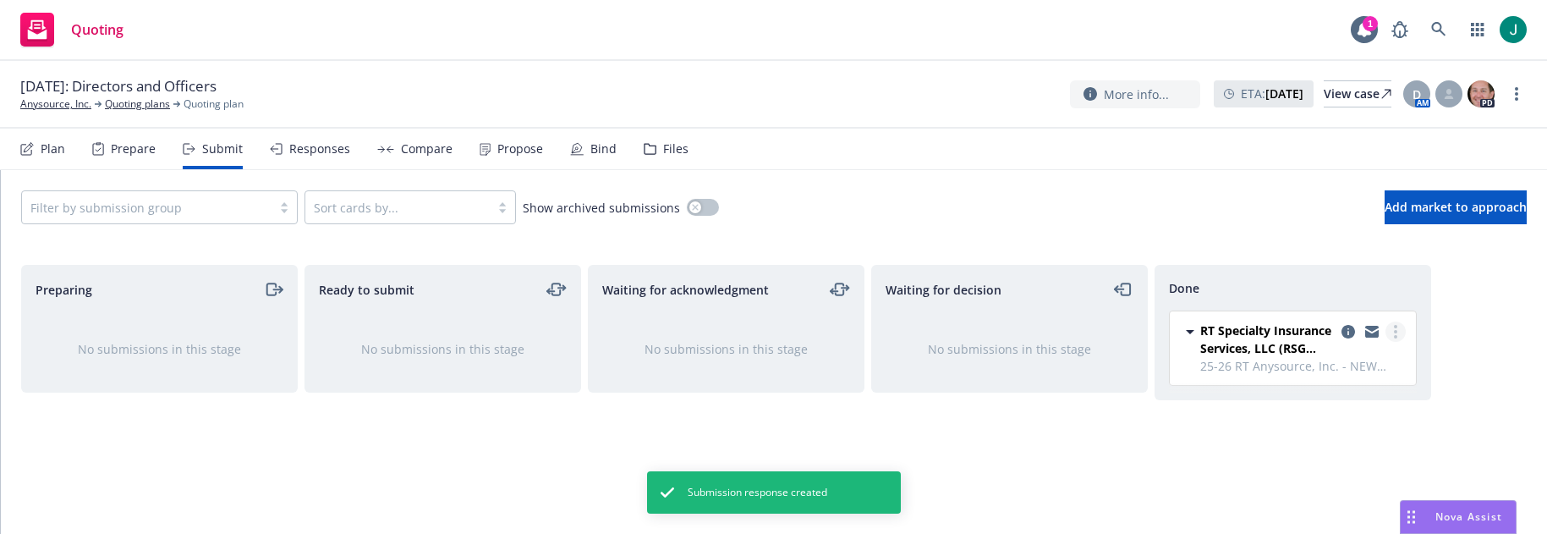
click at [1394, 332] on link "more" at bounding box center [1396, 331] width 20 height 20
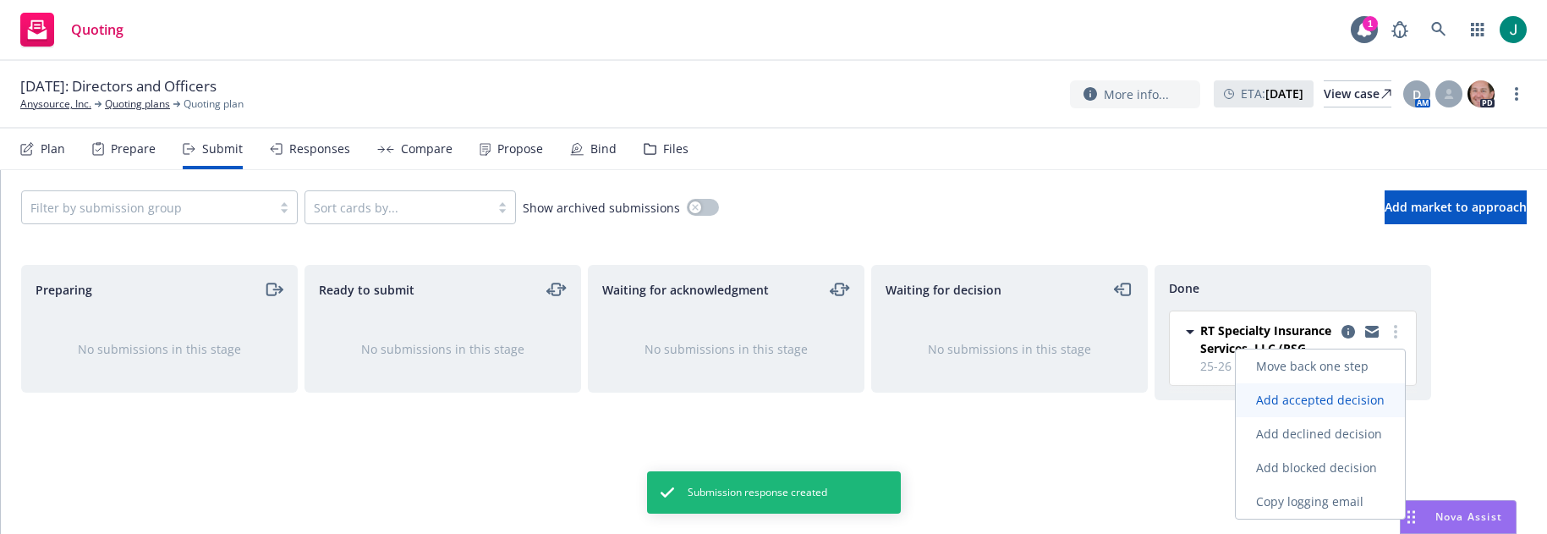
click at [1337, 402] on span "Add accepted decision" at bounding box center [1320, 400] width 169 height 16
select select "12"
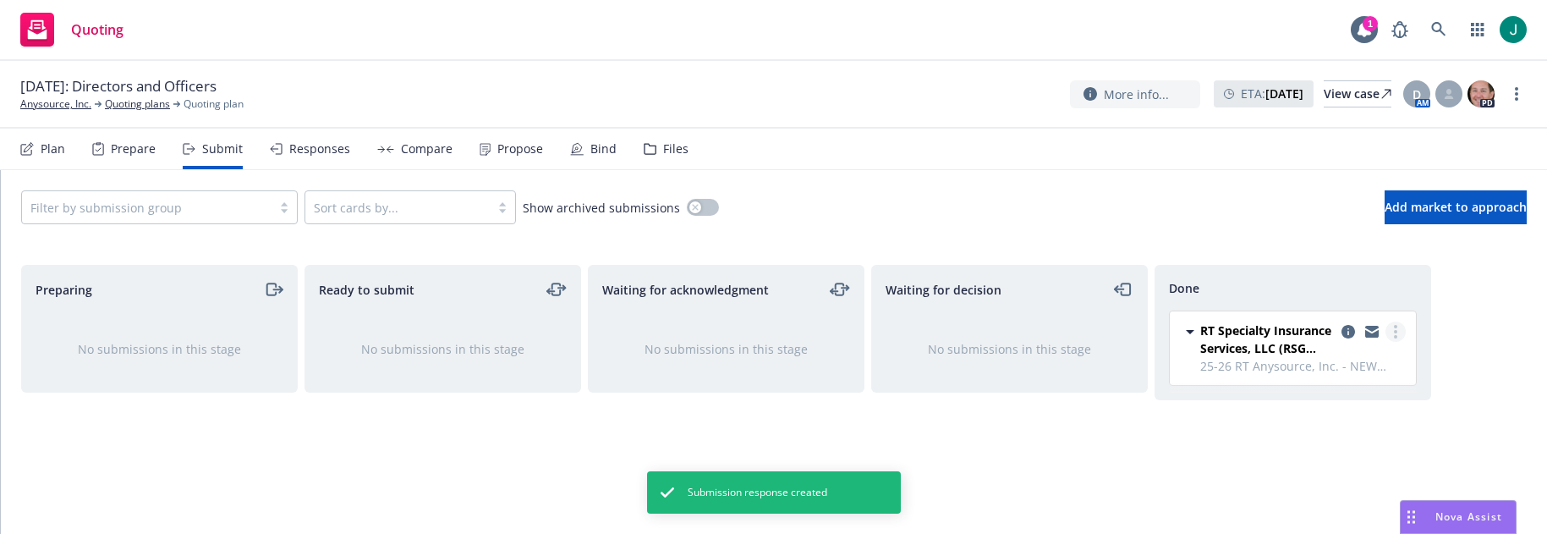
click at [1400, 332] on link "more" at bounding box center [1396, 331] width 20 height 20
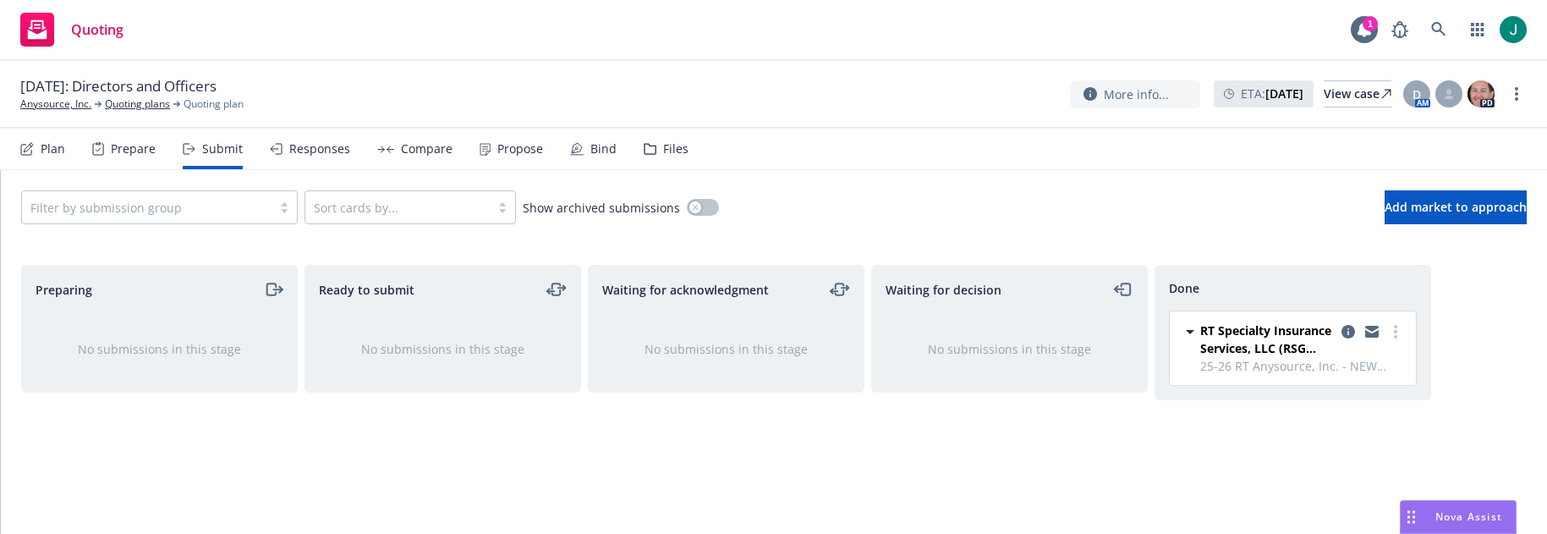
click at [327, 150] on div "Responses" at bounding box center [319, 149] width 61 height 14
